Goal: Find contact information: Find contact information

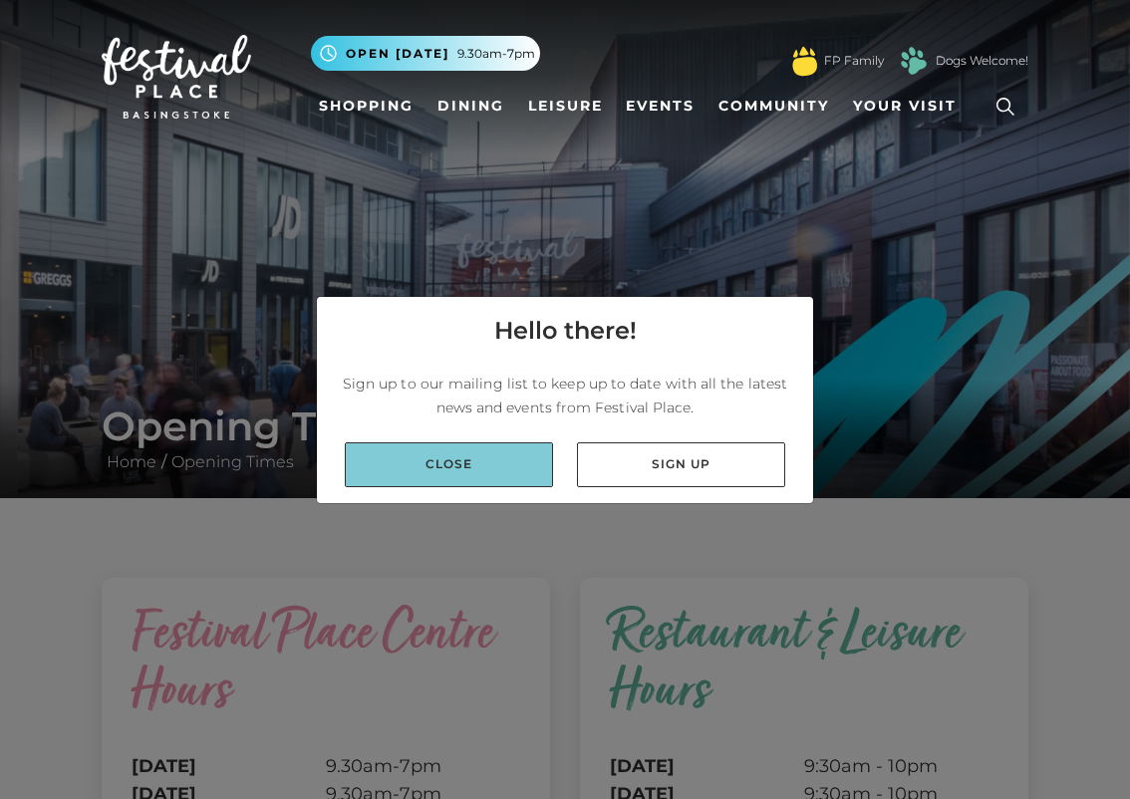
click at [409, 473] on link "Close" at bounding box center [449, 464] width 208 height 45
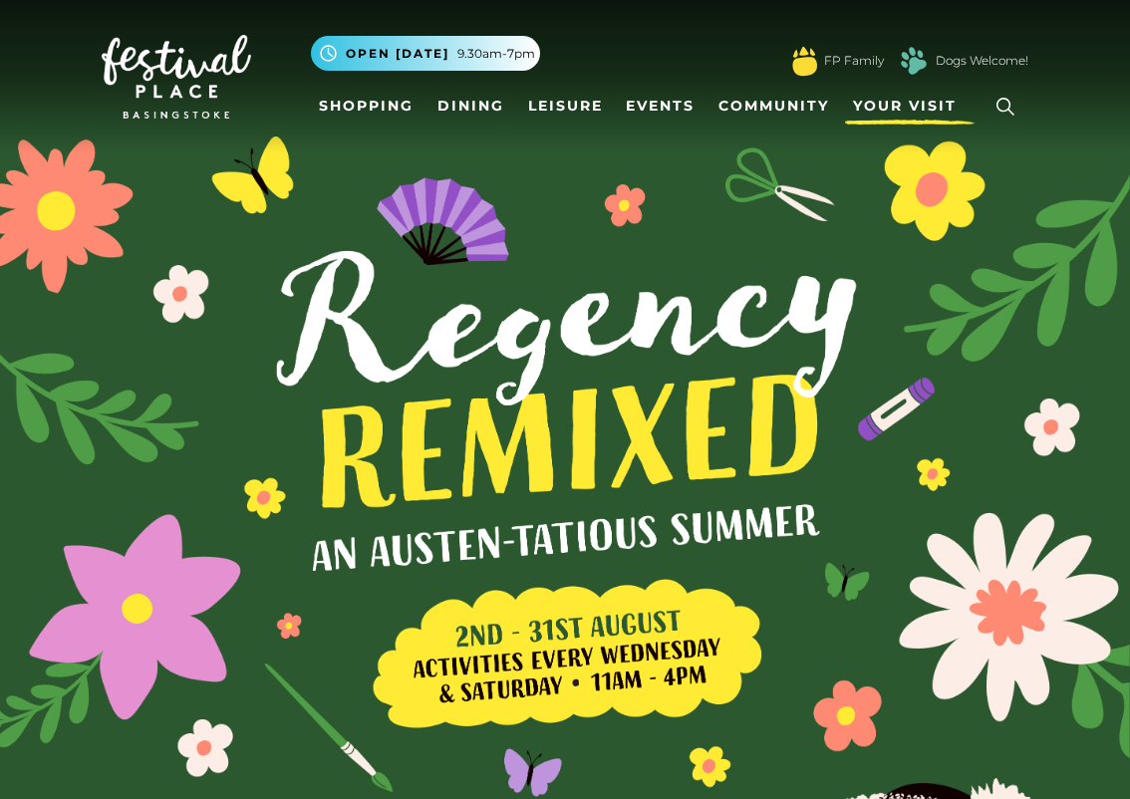
click at [926, 108] on span "Your Visit" at bounding box center [905, 106] width 104 height 21
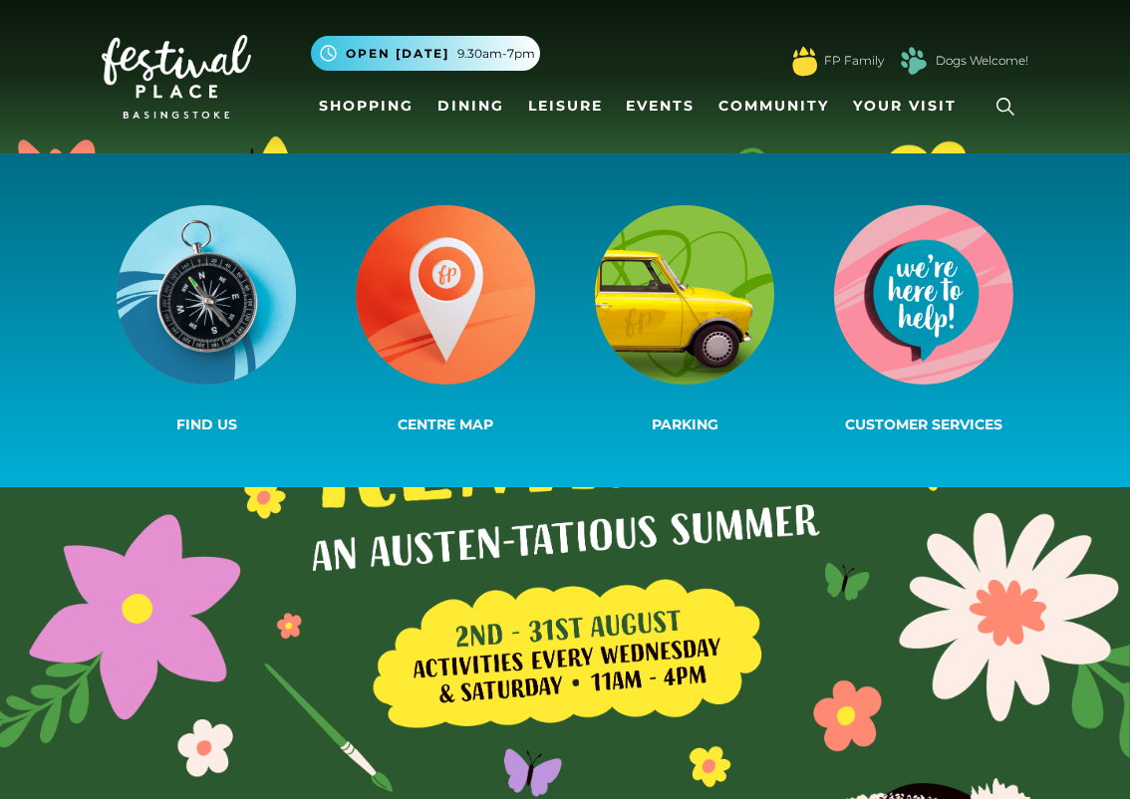
click at [1007, 103] on icon at bounding box center [1005, 107] width 30 height 30
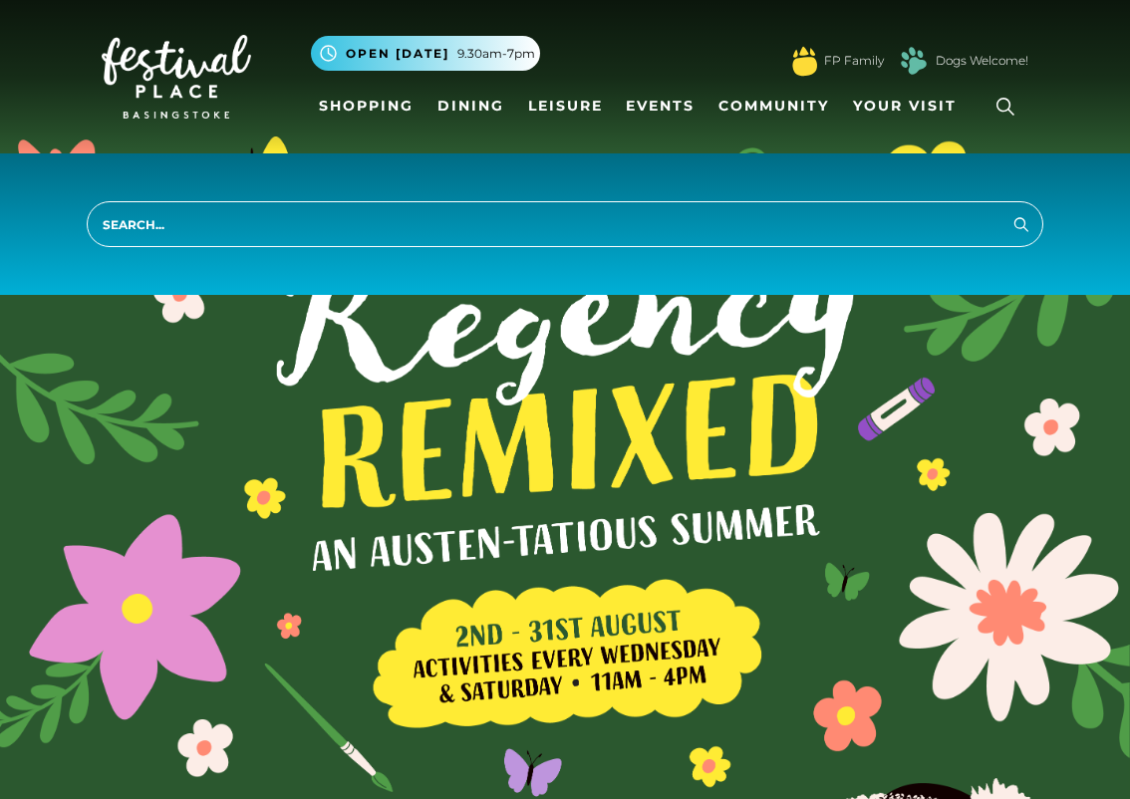
click at [641, 224] on input "search" at bounding box center [565, 224] width 956 height 46
type input "contact"
click at [1021, 223] on button "Search" at bounding box center [1021, 223] width 24 height 25
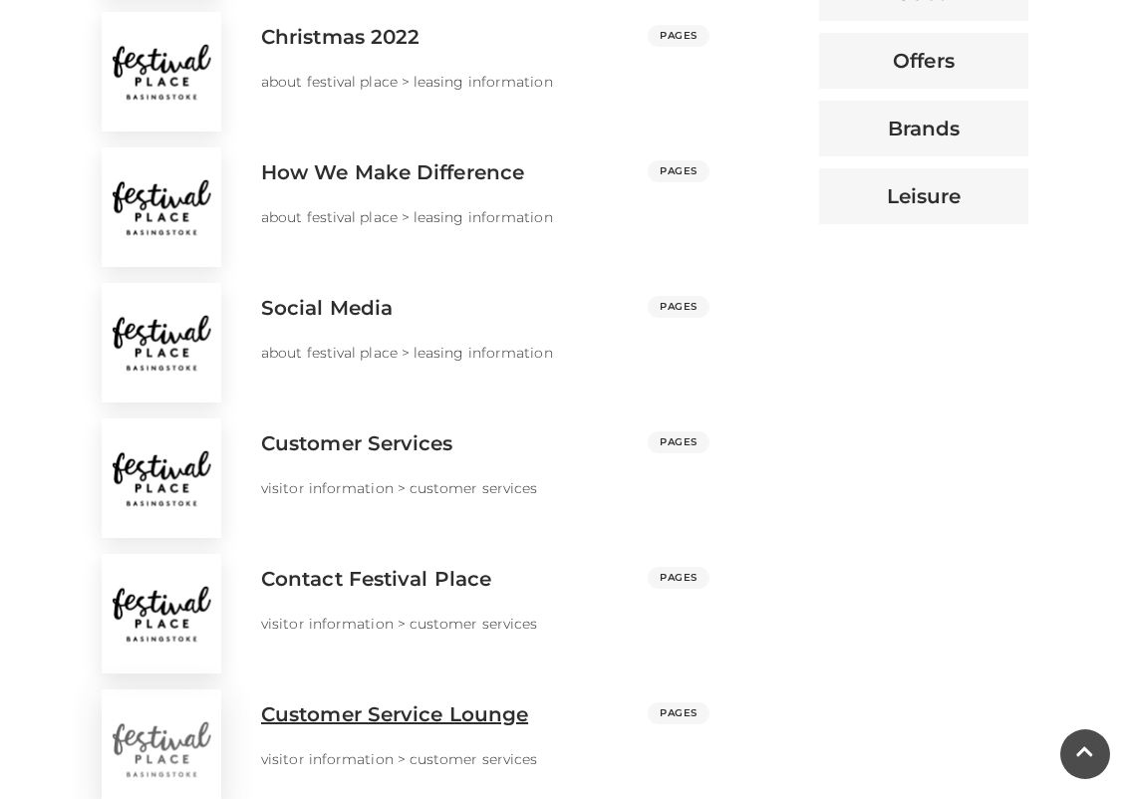
scroll to position [1139, 0]
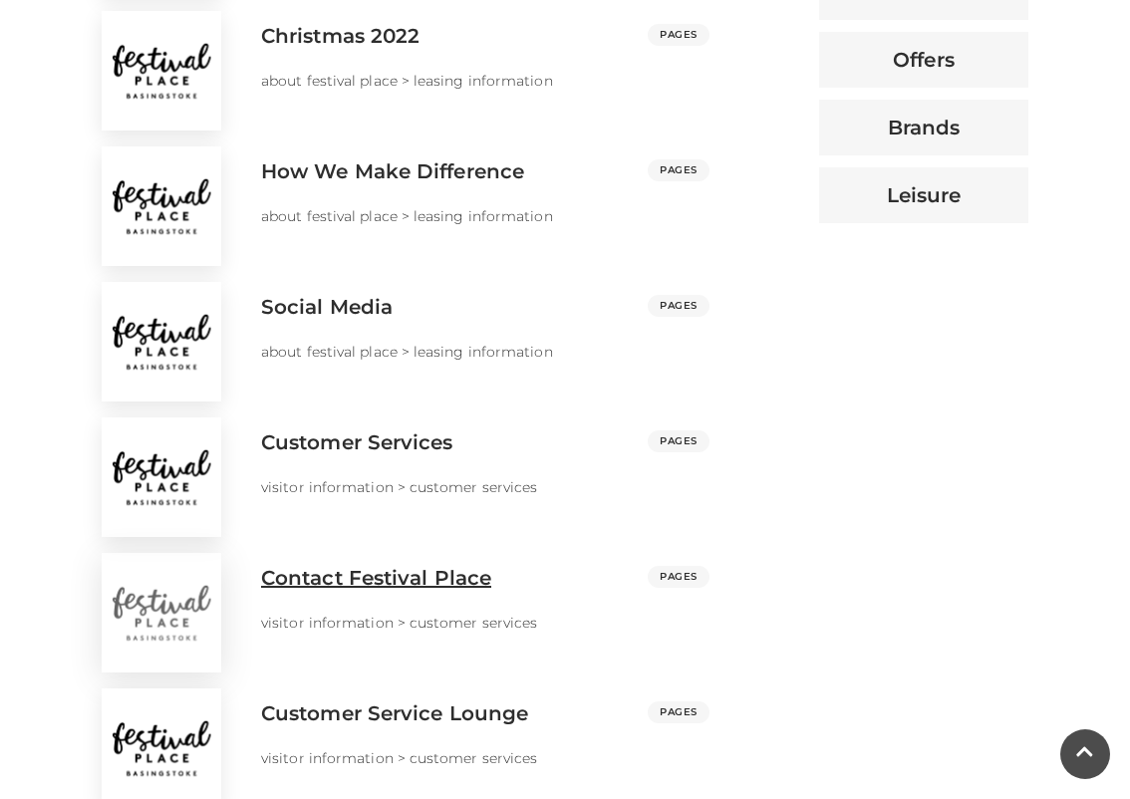
click at [433, 572] on h3 "Contact Festival Place" at bounding box center [376, 578] width 230 height 24
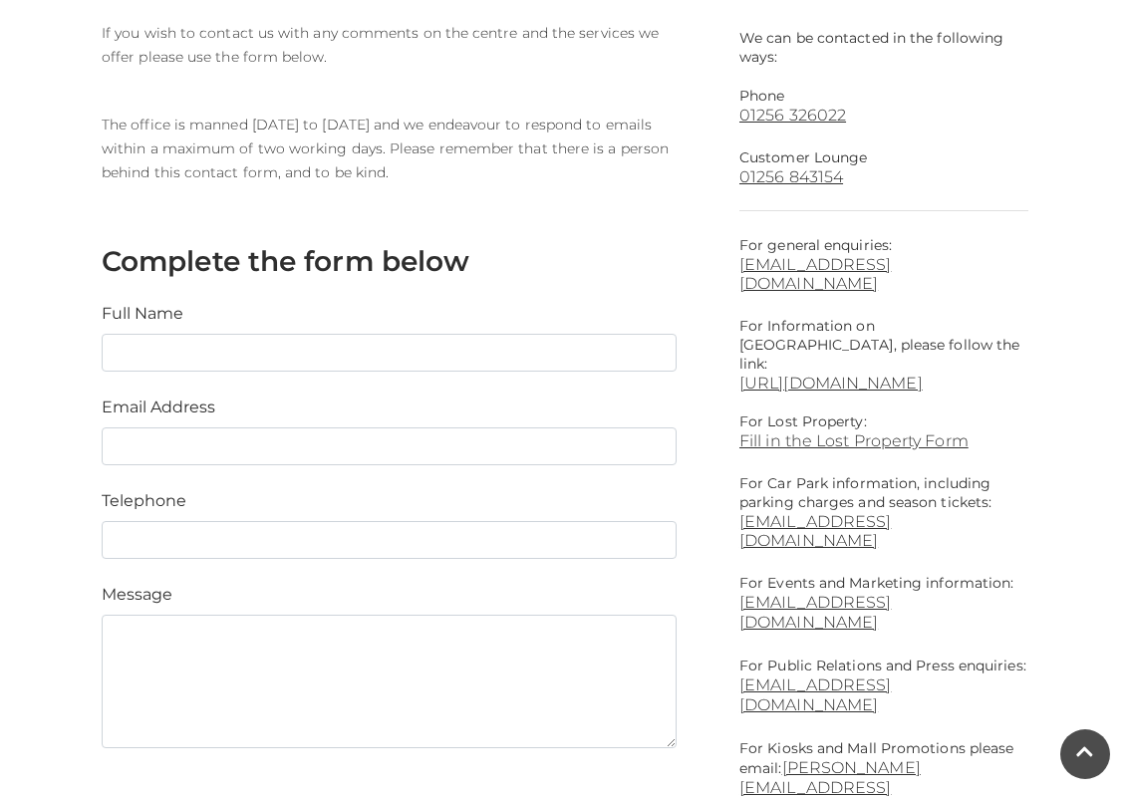
scroll to position [569, 0]
click at [890, 429] on link "Fill in the Lost Property Form" at bounding box center [883, 438] width 289 height 19
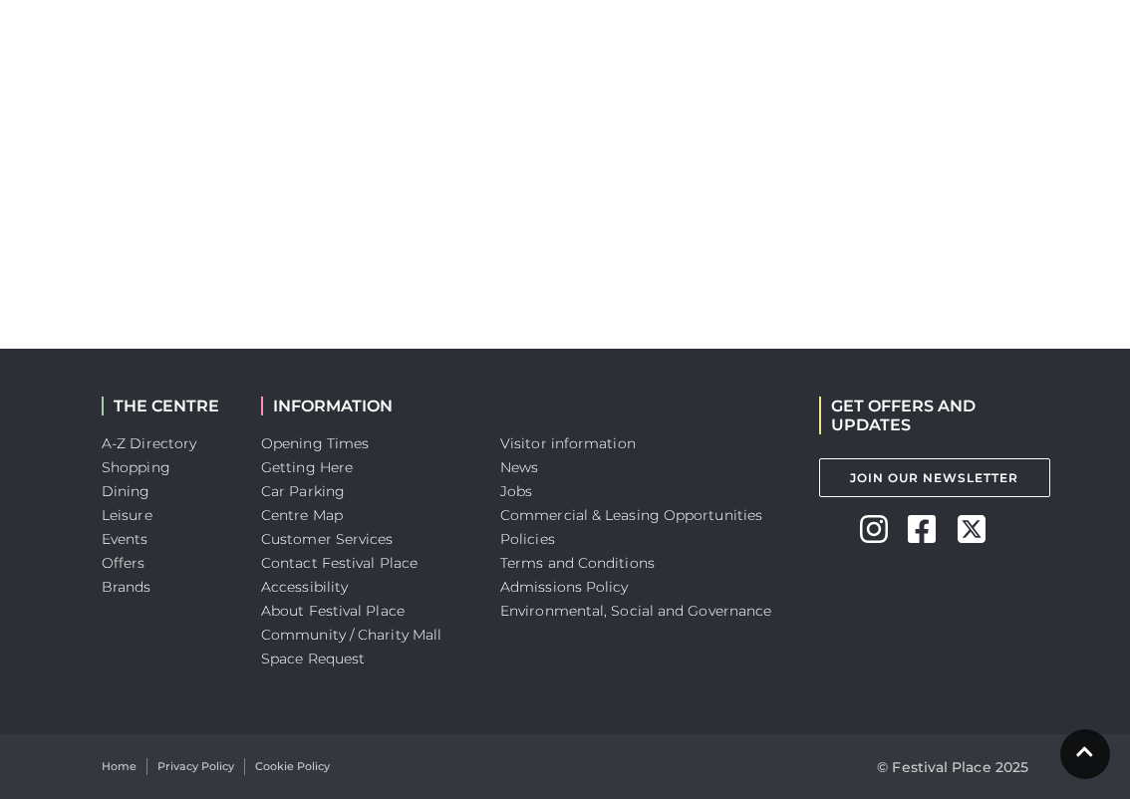
scroll to position [1919, 0]
